Goal: Information Seeking & Learning: Learn about a topic

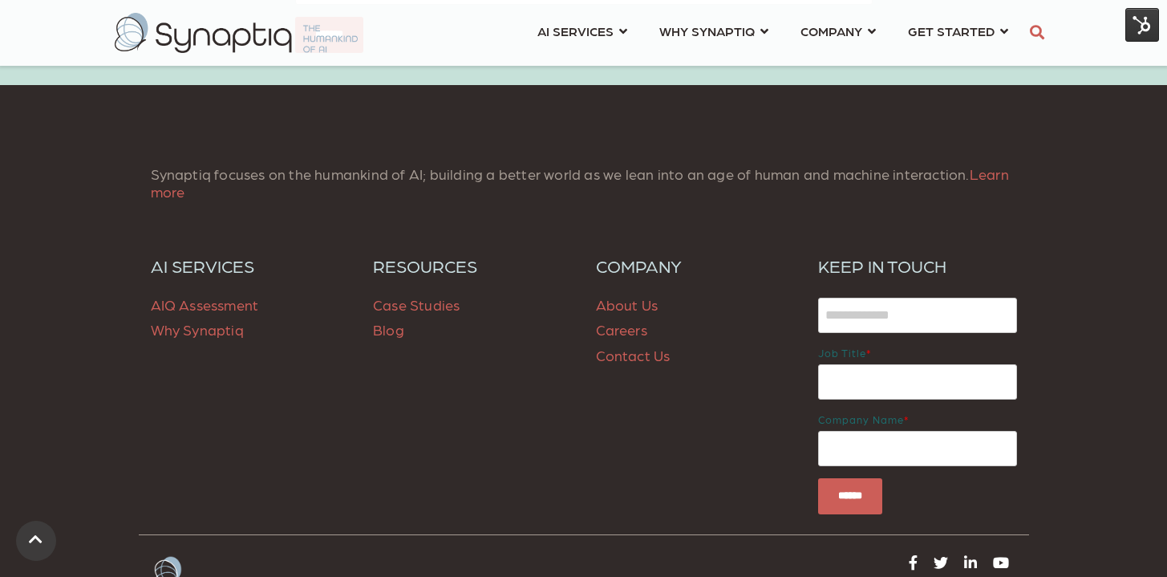
scroll to position [3417, 0]
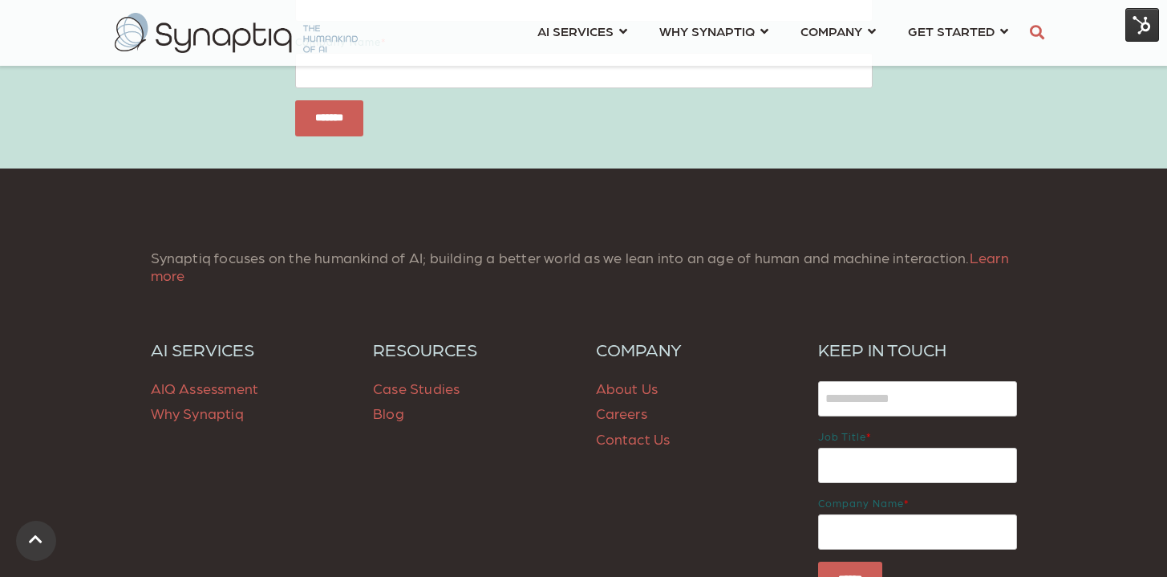
click at [392, 404] on span "Blog" at bounding box center [388, 412] width 31 height 17
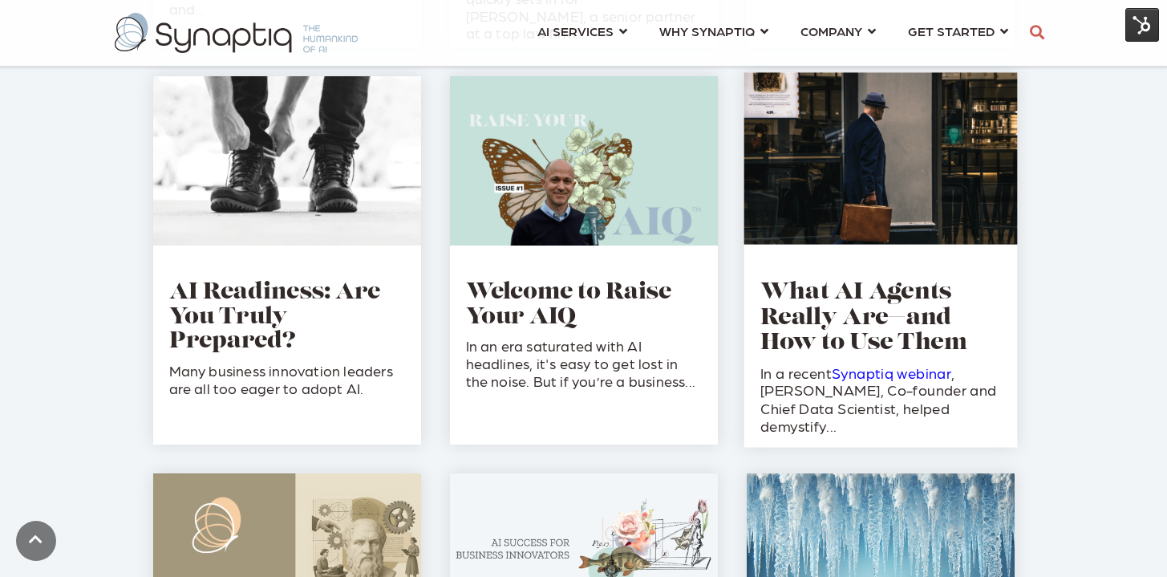
scroll to position [2135, 0]
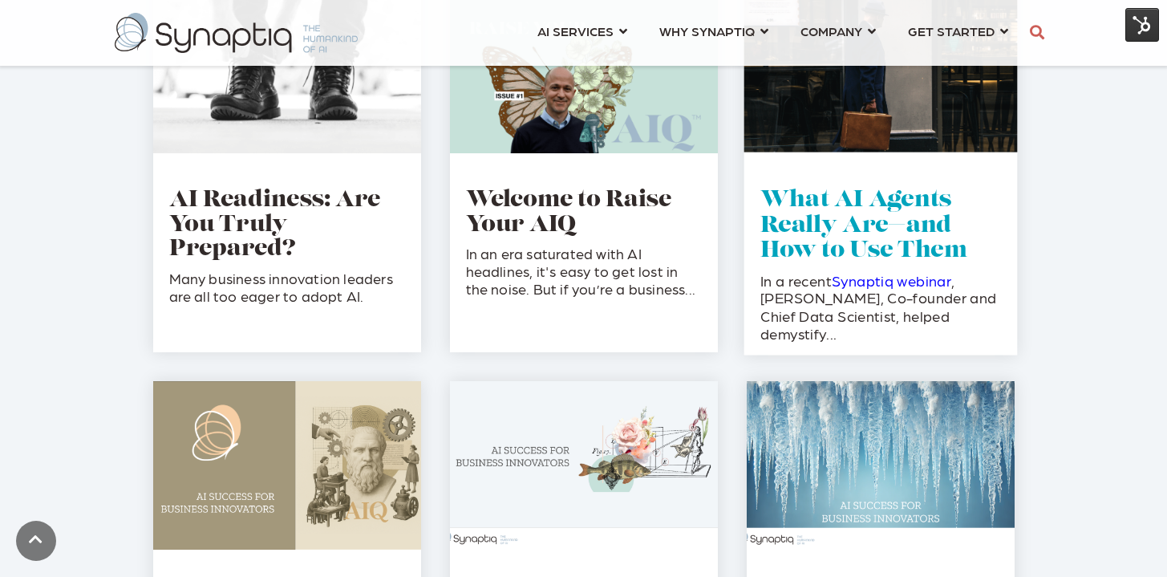
click at [870, 209] on link "What AI Agents Really Are—and How to Use Them" at bounding box center [863, 225] width 207 height 73
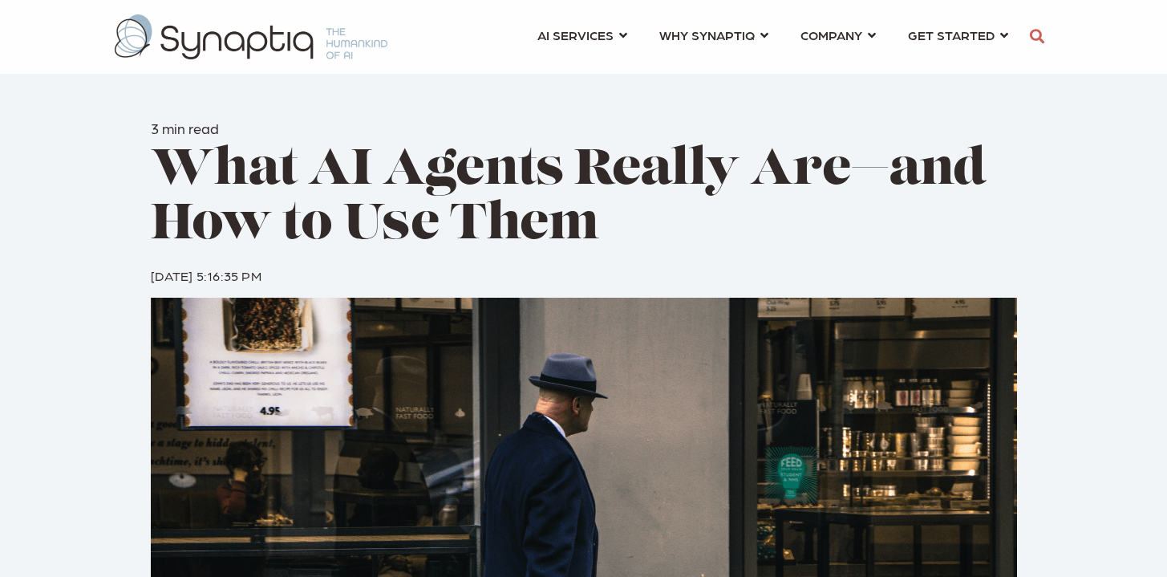
scroll to position [0, 7]
click at [164, 212] on span "What AI Agents Really Are—and How to Use Them" at bounding box center [568, 198] width 835 height 105
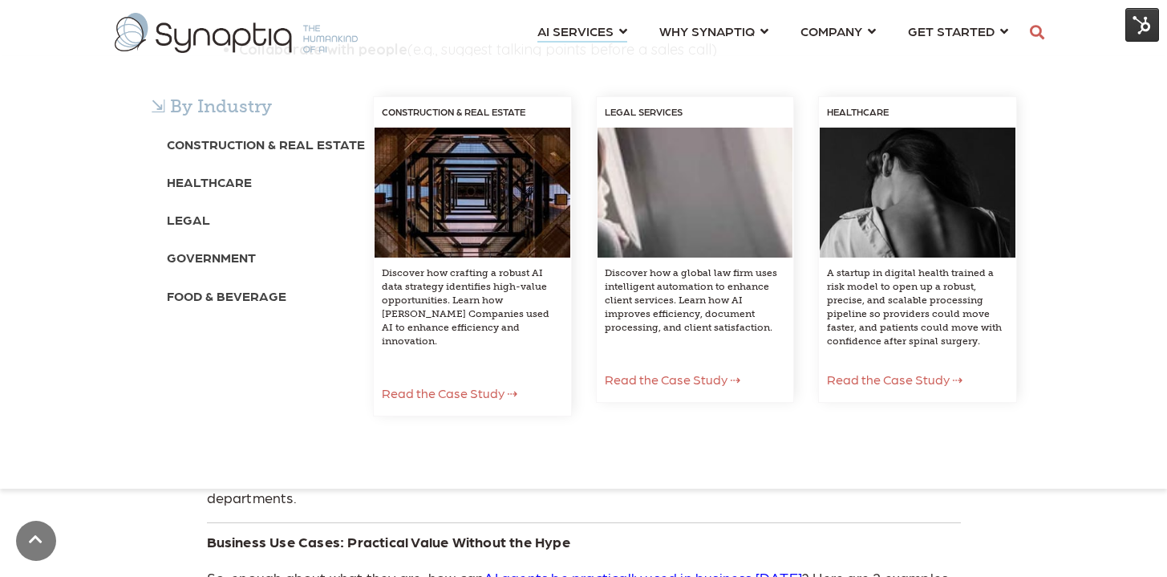
scroll to position [1410, 0]
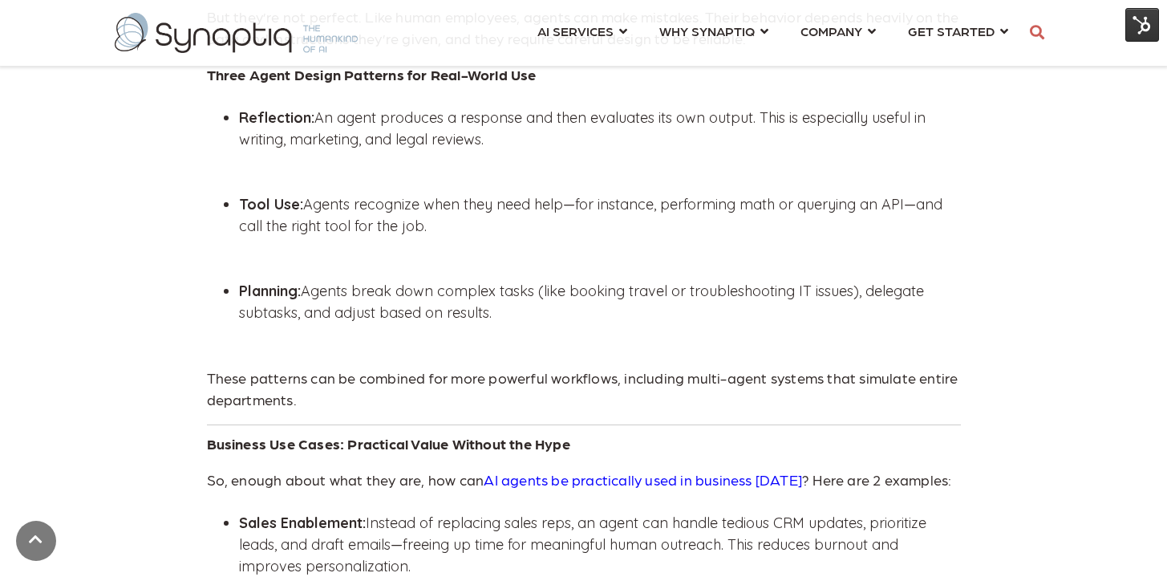
drag, startPoint x: 1066, startPoint y: 525, endPoint x: 1051, endPoint y: 496, distance: 33.0
click at [1066, 525] on div "3 min read What AI Agents Really Are—and How to Use Them By: Tim Oates 1 Aug 20…" at bounding box center [583, 183] width 1167 height 3186
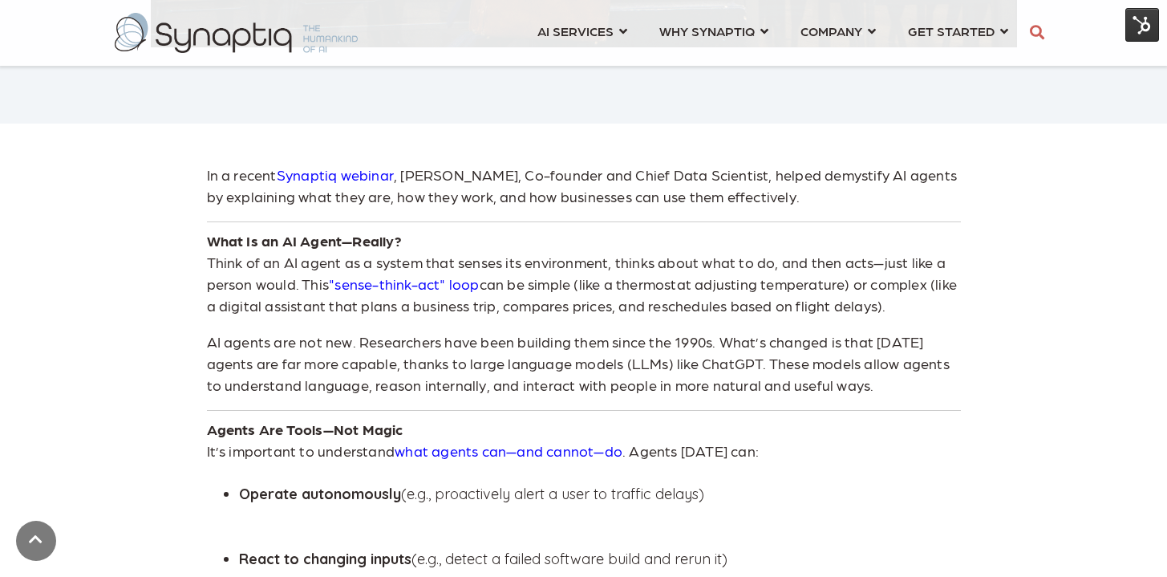
scroll to position [0, 0]
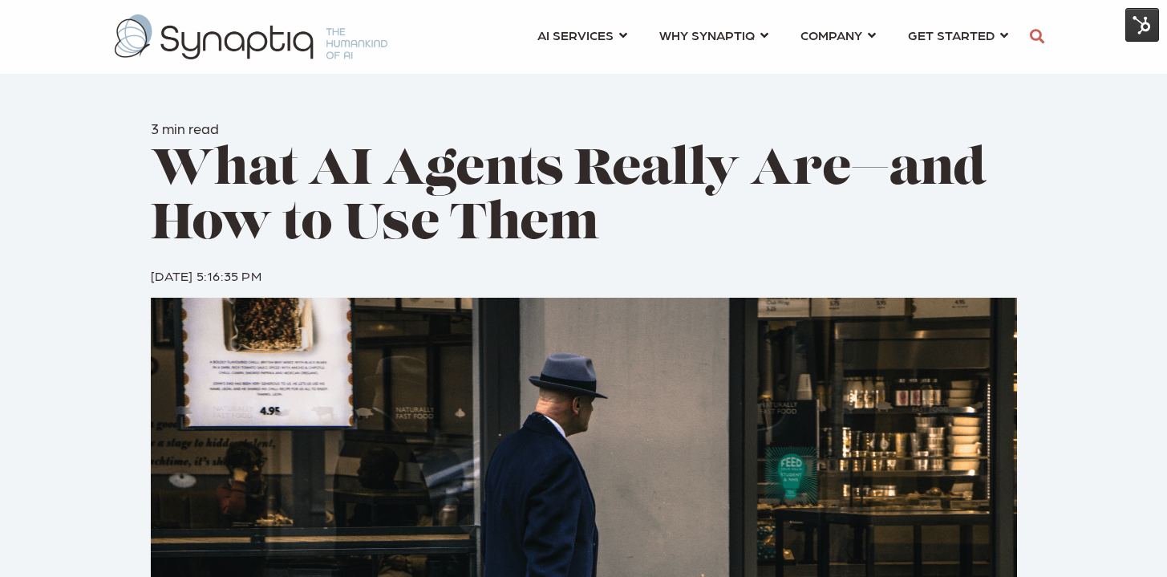
click at [1042, 34] on icon "button" at bounding box center [1037, 36] width 14 height 14
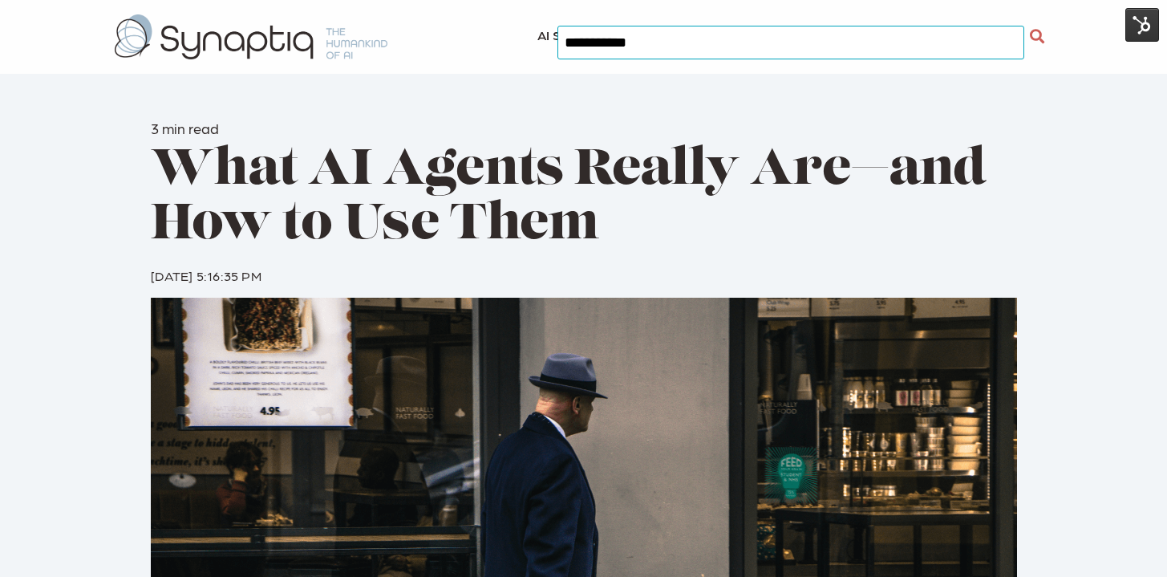
type input "**********"
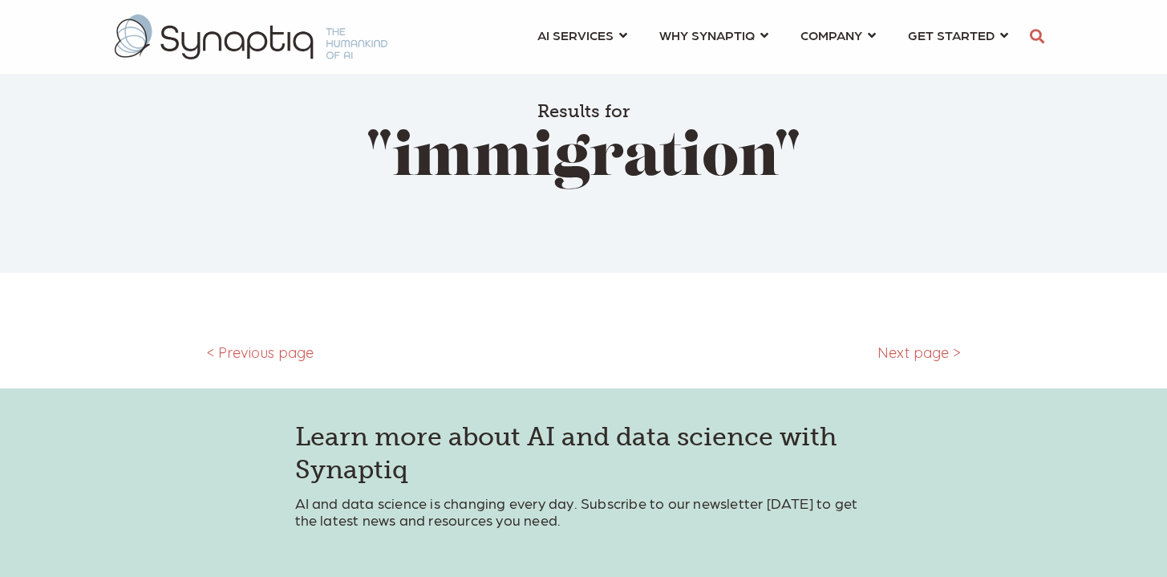
type input "**********"
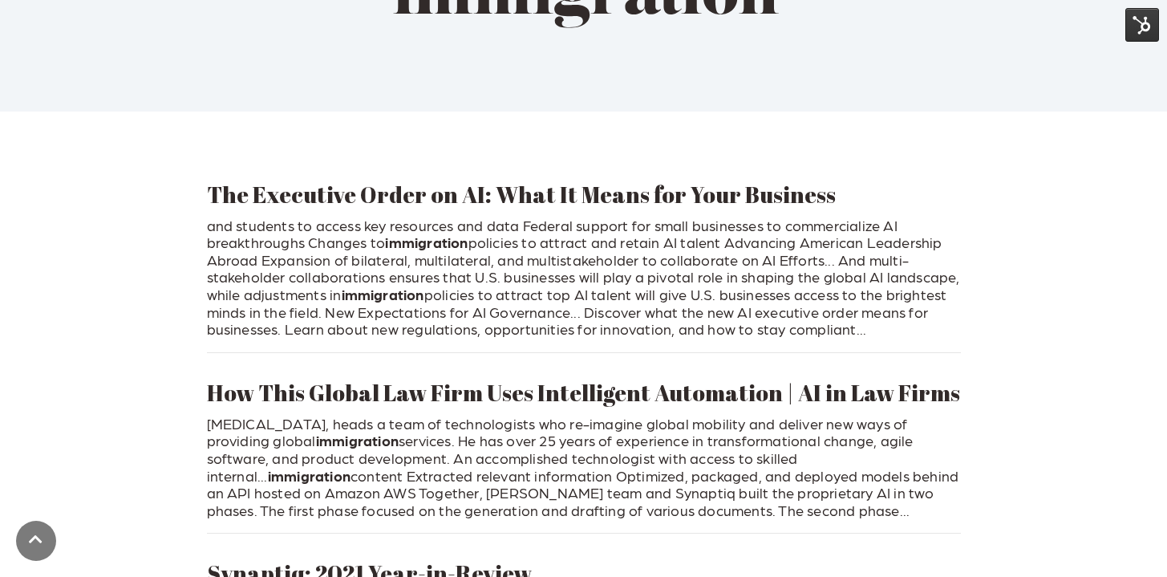
scroll to position [300, 0]
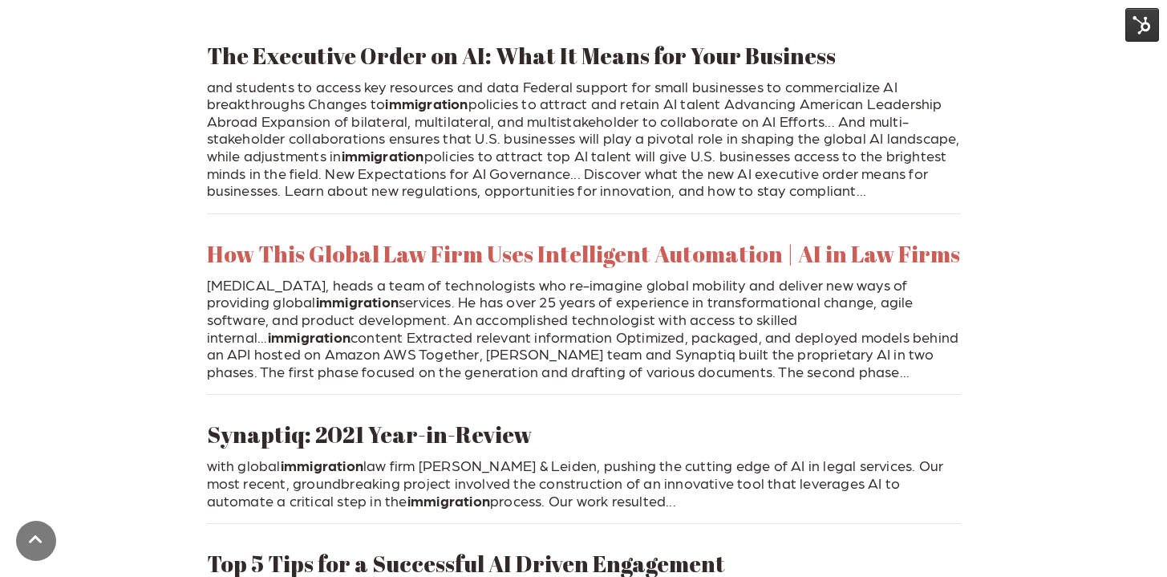
click at [536, 255] on link "How This Global Law Firm Uses Intelligent Automation | AI in Law Firms" at bounding box center [583, 253] width 753 height 30
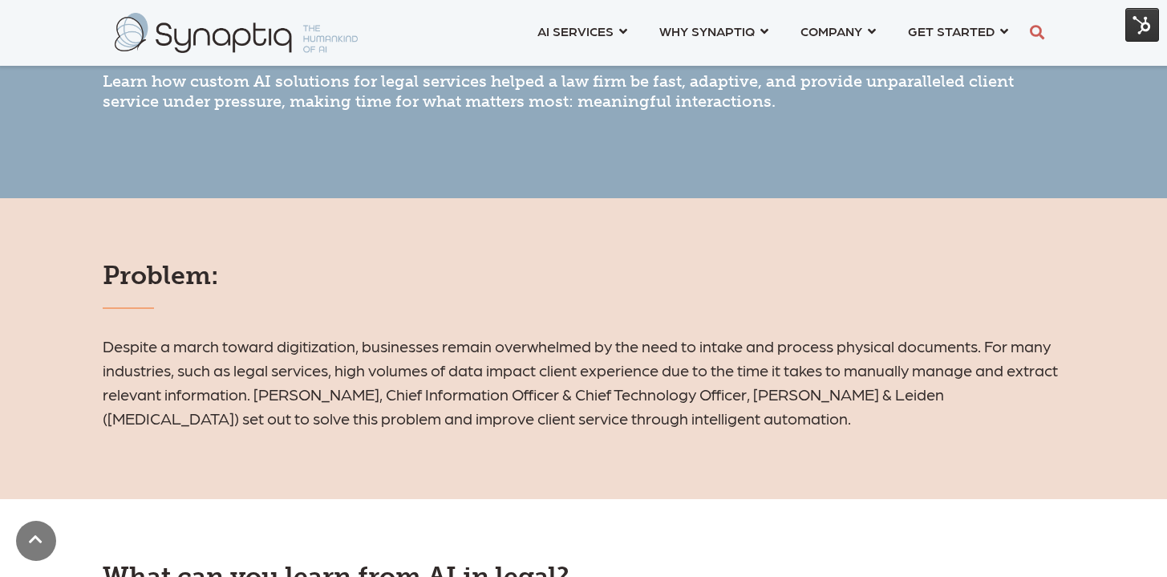
scroll to position [723, 0]
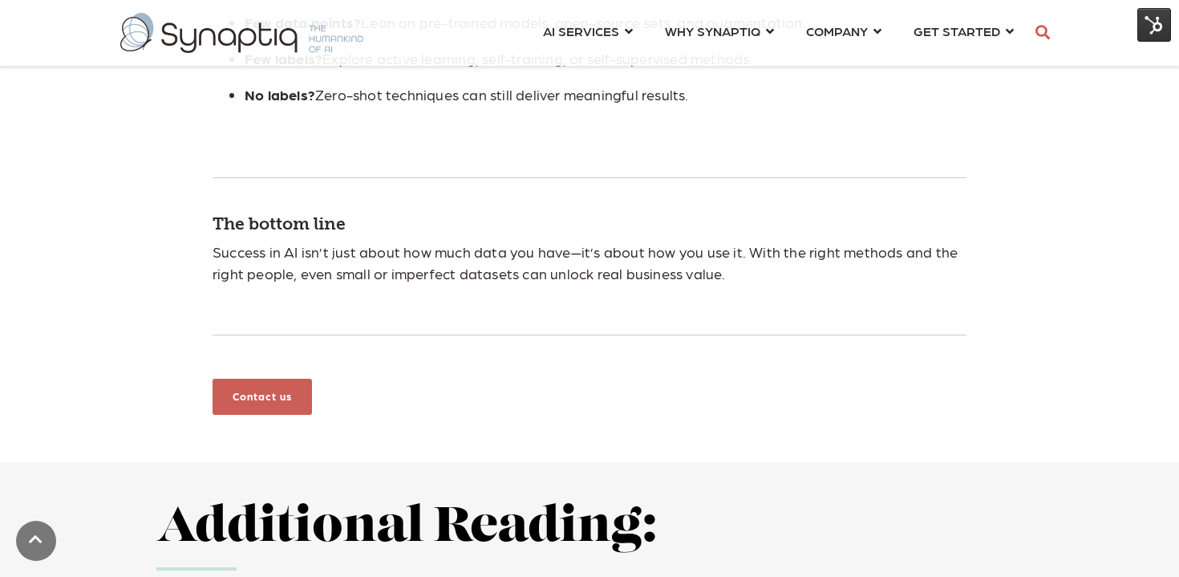
scroll to position [0, 7]
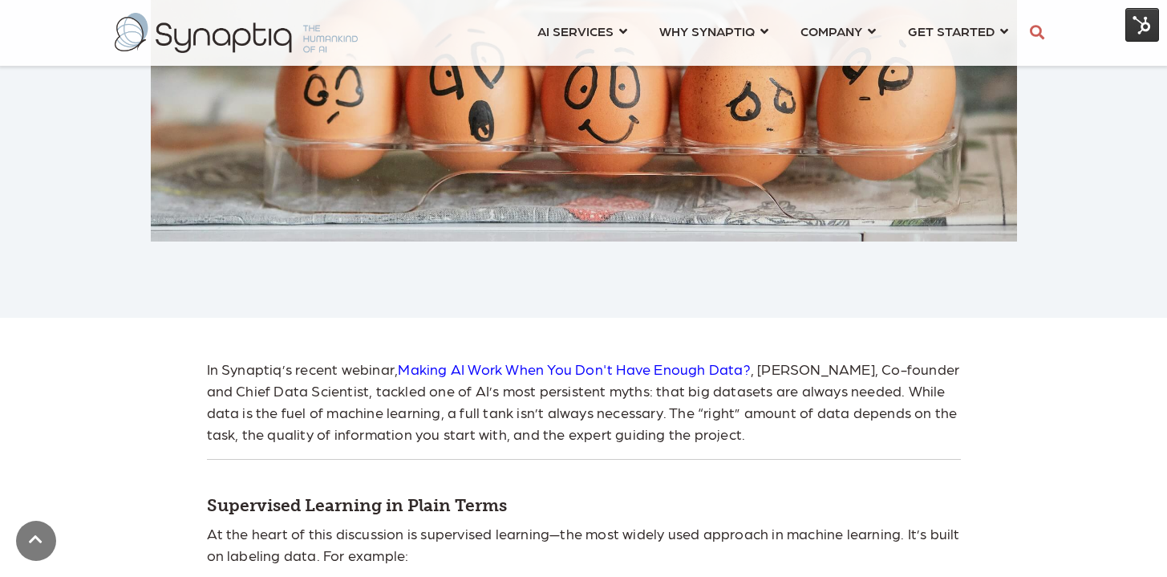
scroll to position [647, 0]
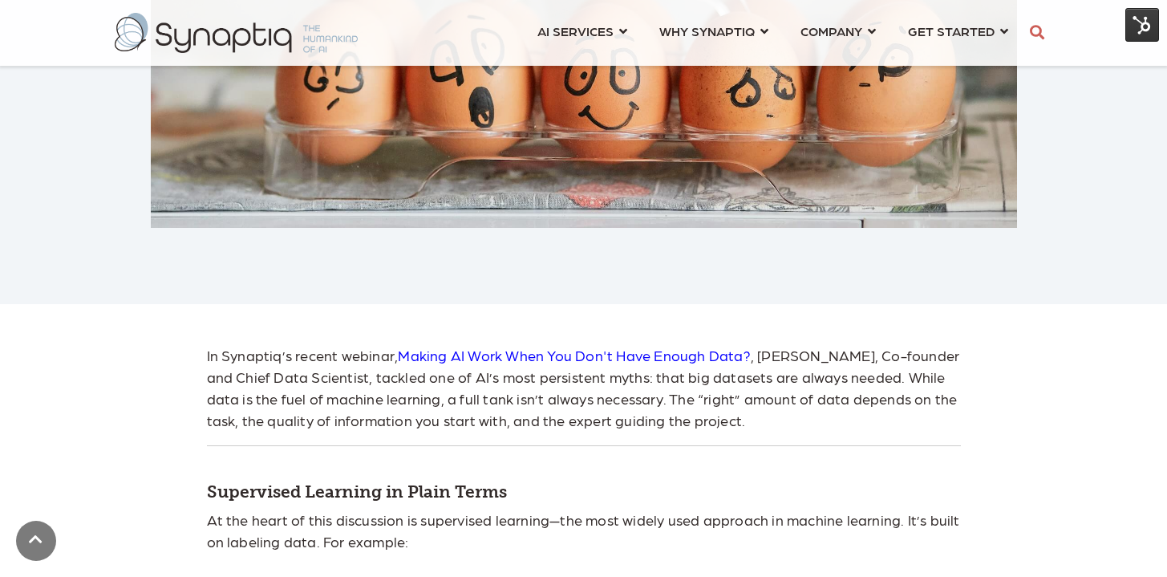
click at [610, 365] on p "In Synaptiq’s recent webinar, Making AI Work When You Don't Have Enough Data ? …" at bounding box center [584, 387] width 754 height 87
click at [609, 357] on link "Making AI Work When You Don't Have Enough Data" at bounding box center [570, 354] width 345 height 17
